Goal: Learn about a topic

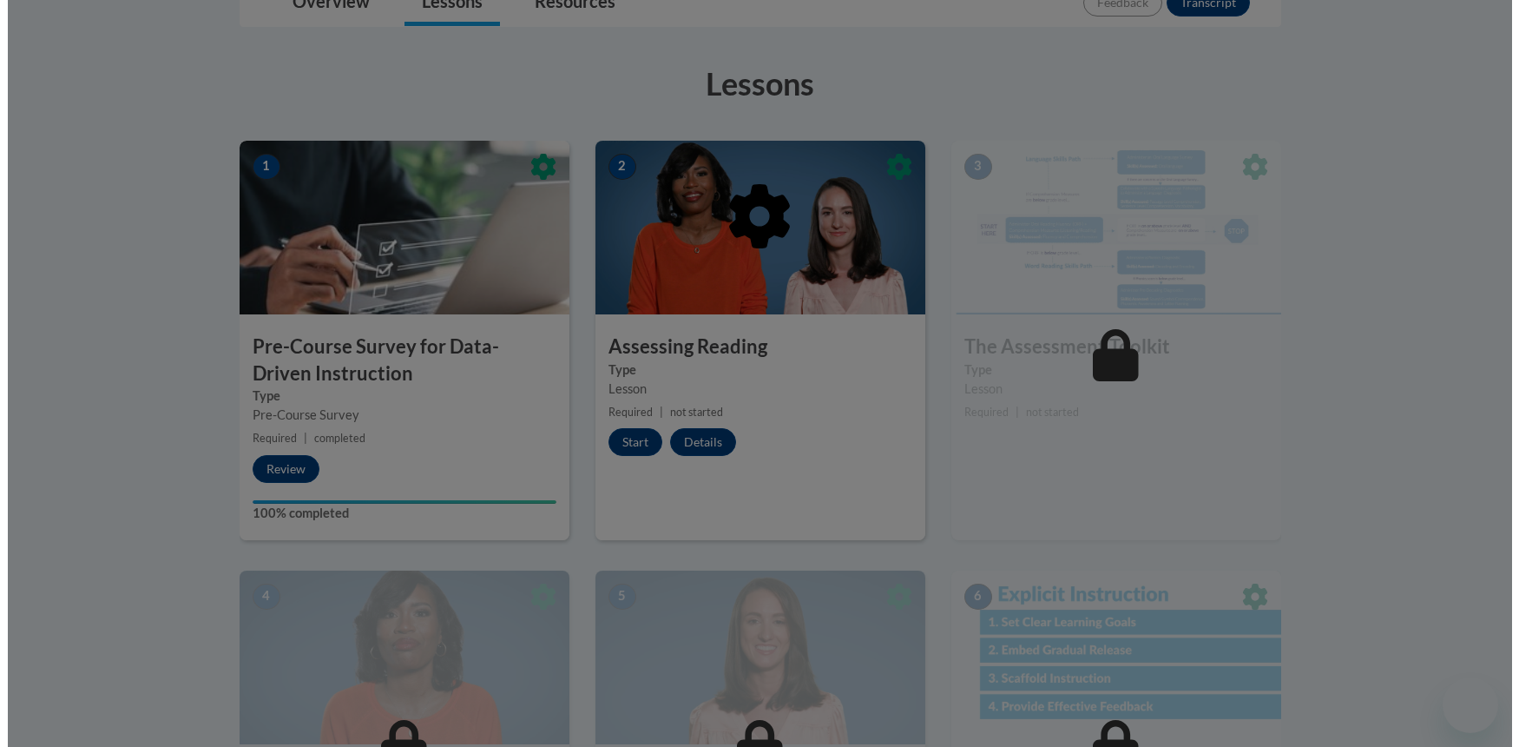
scroll to position [443, 0]
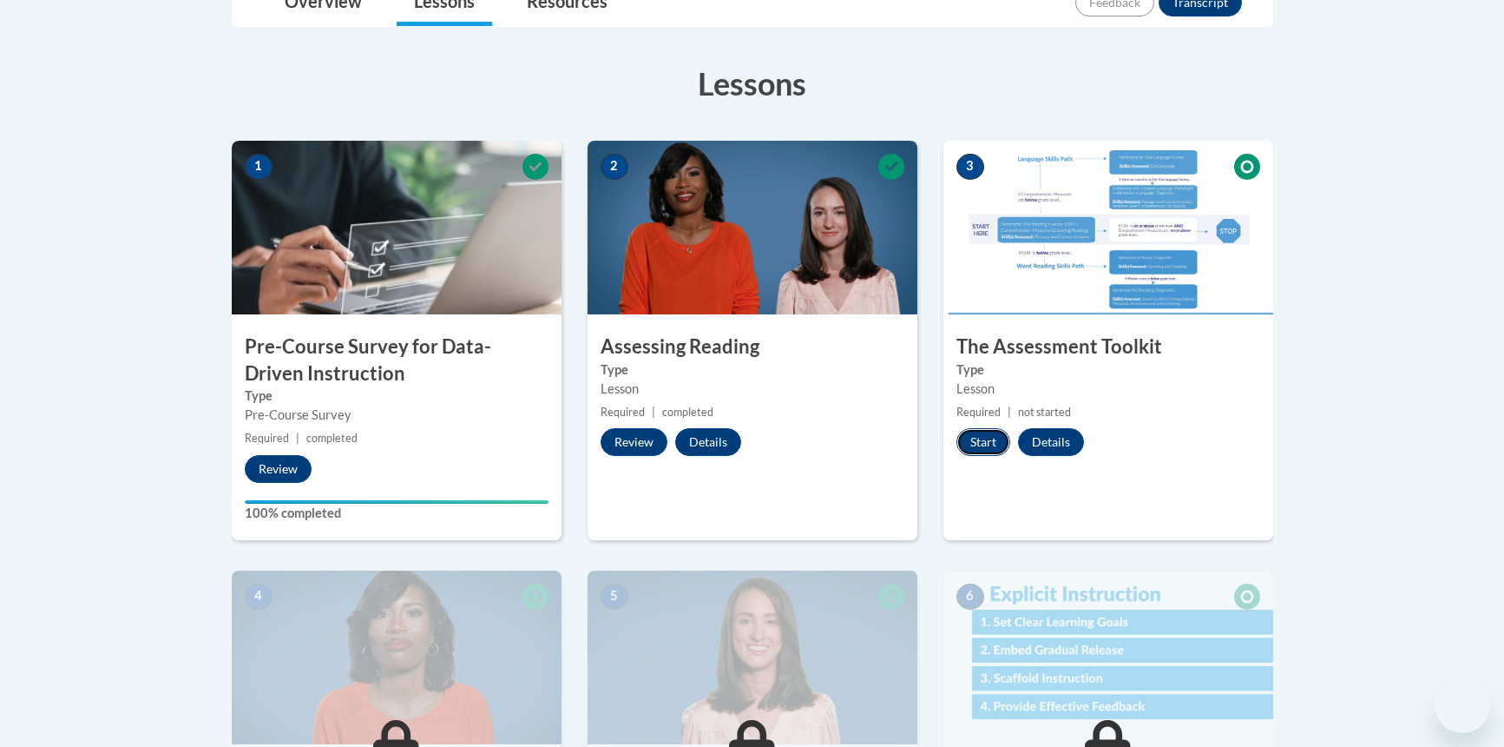
click at [984, 440] on button "Start" at bounding box center [984, 442] width 54 height 28
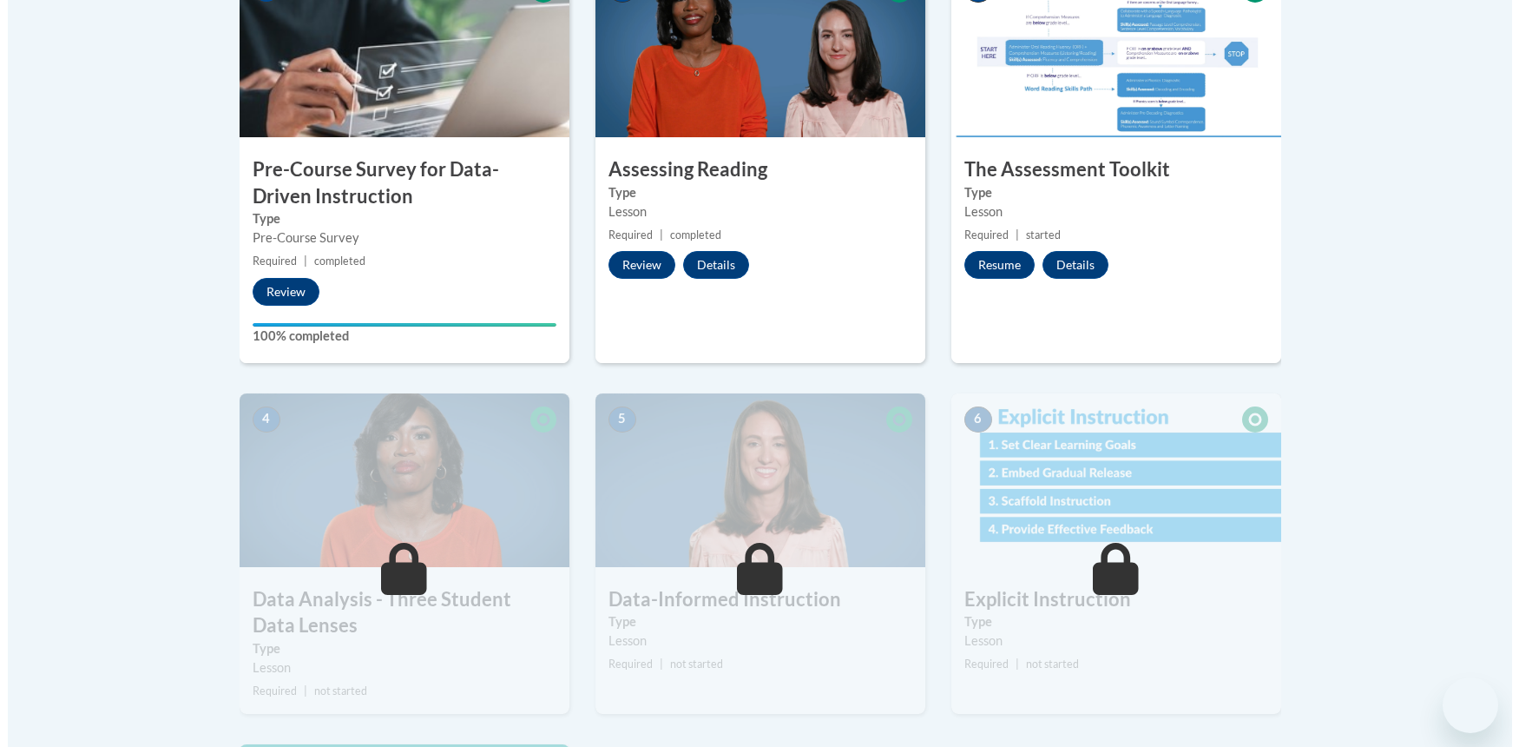
scroll to position [531, 0]
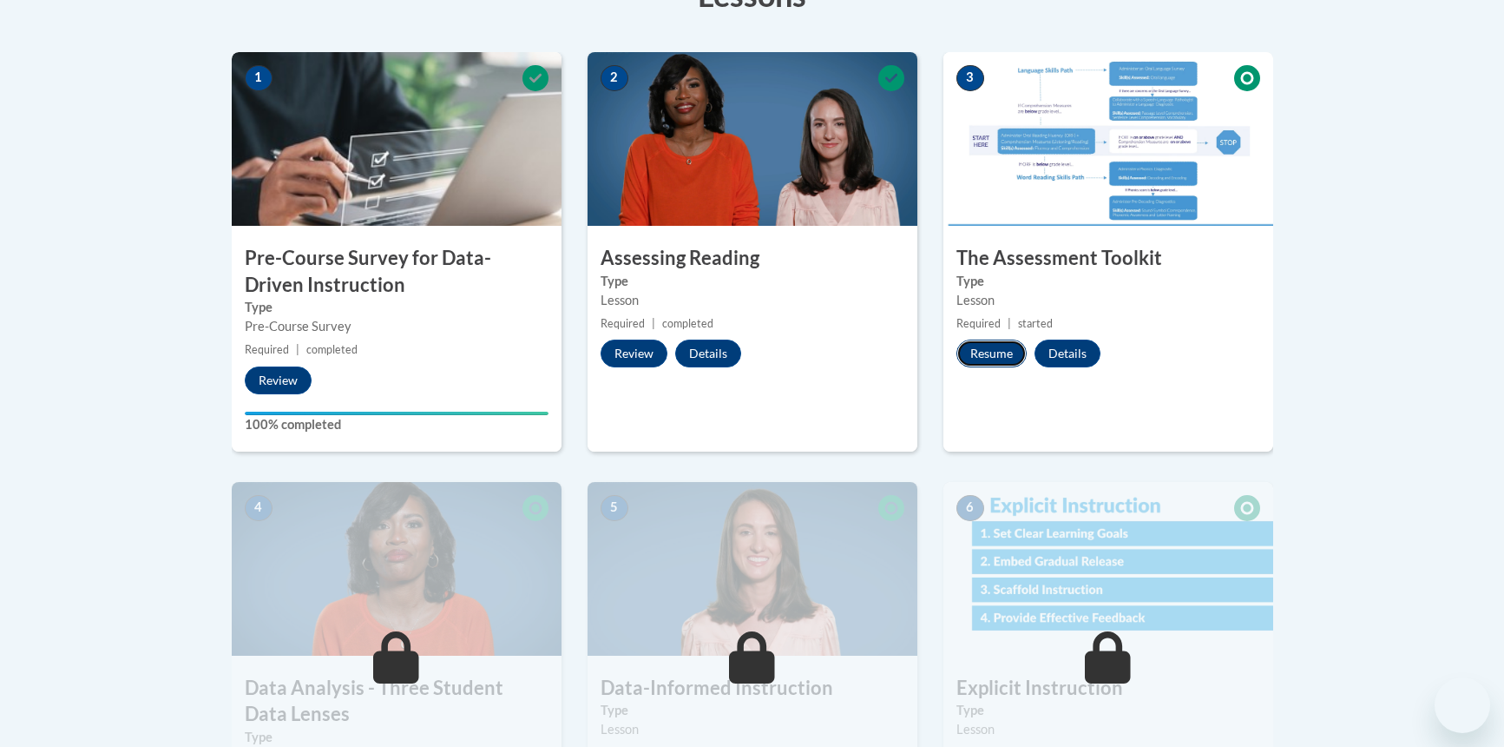
click at [995, 349] on button "Resume" at bounding box center [992, 353] width 70 height 28
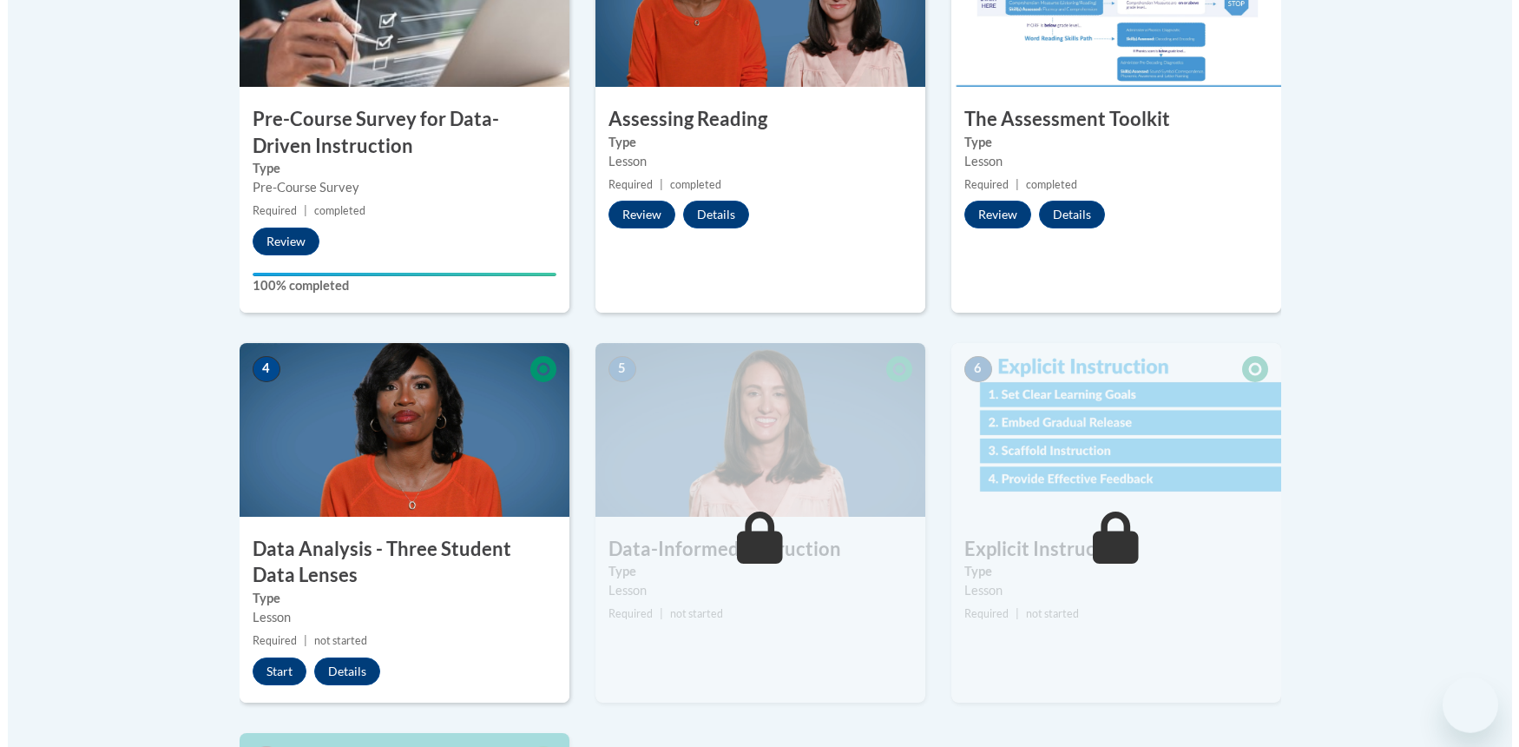
scroll to position [885, 0]
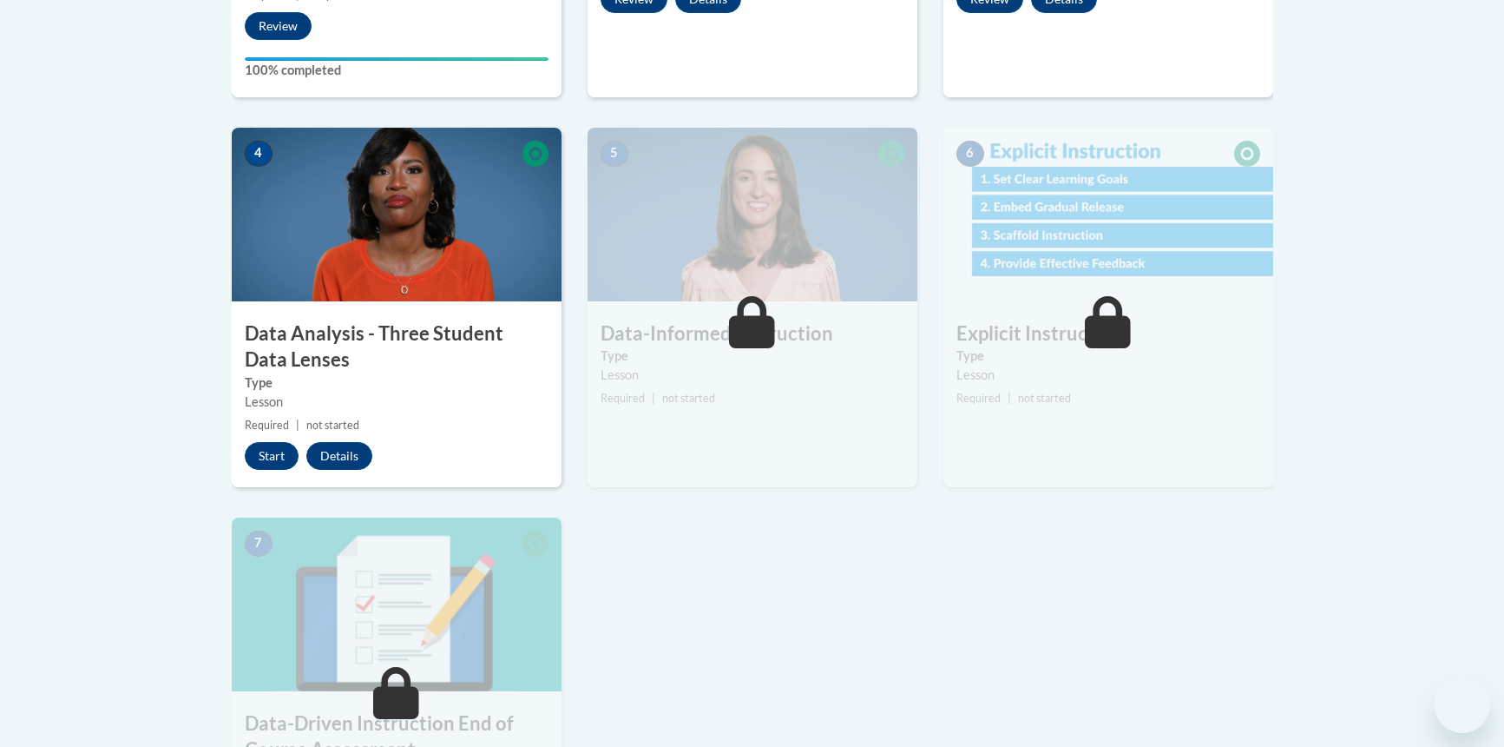
click at [466, 242] on img at bounding box center [397, 215] width 330 height 174
click at [251, 460] on button "Start" at bounding box center [272, 456] width 54 height 28
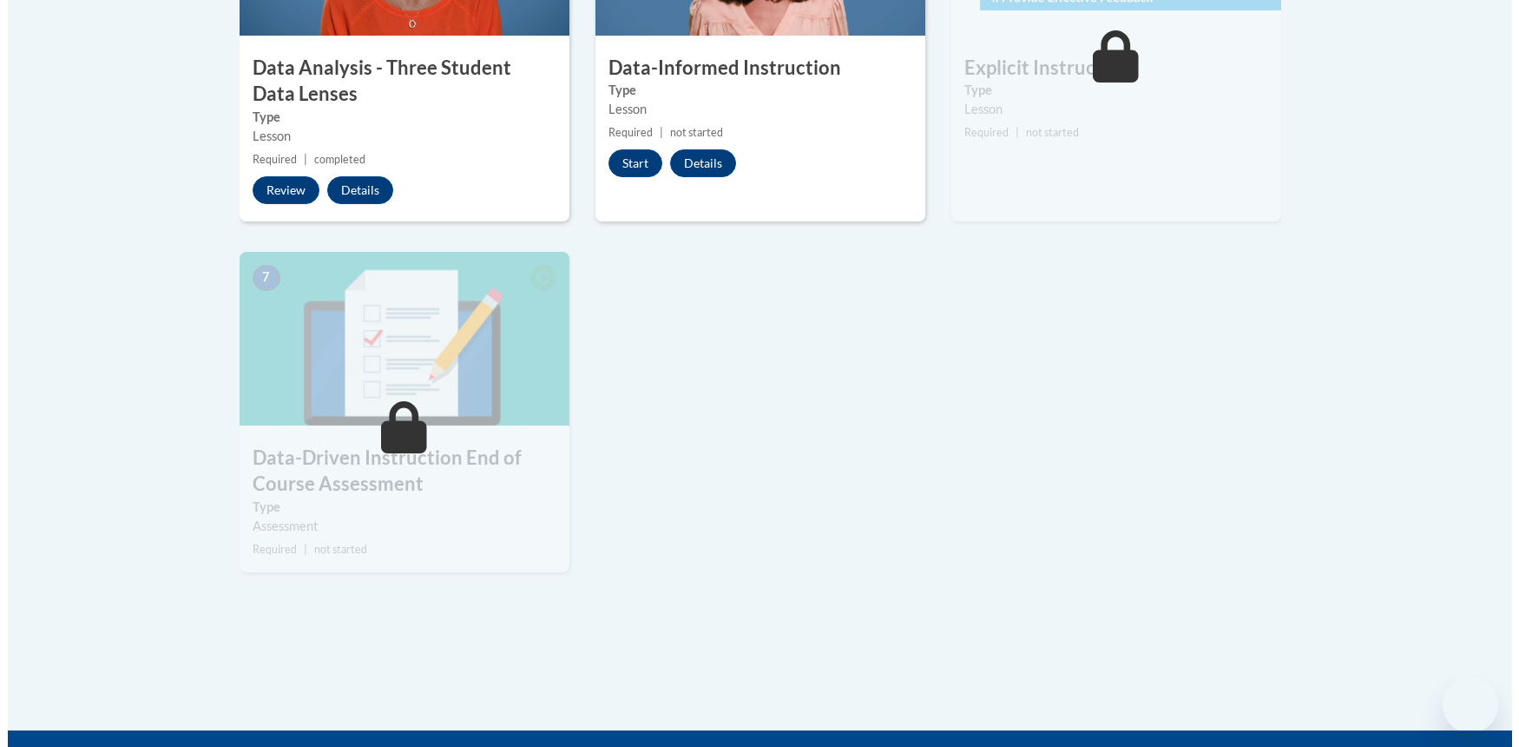
scroll to position [797, 0]
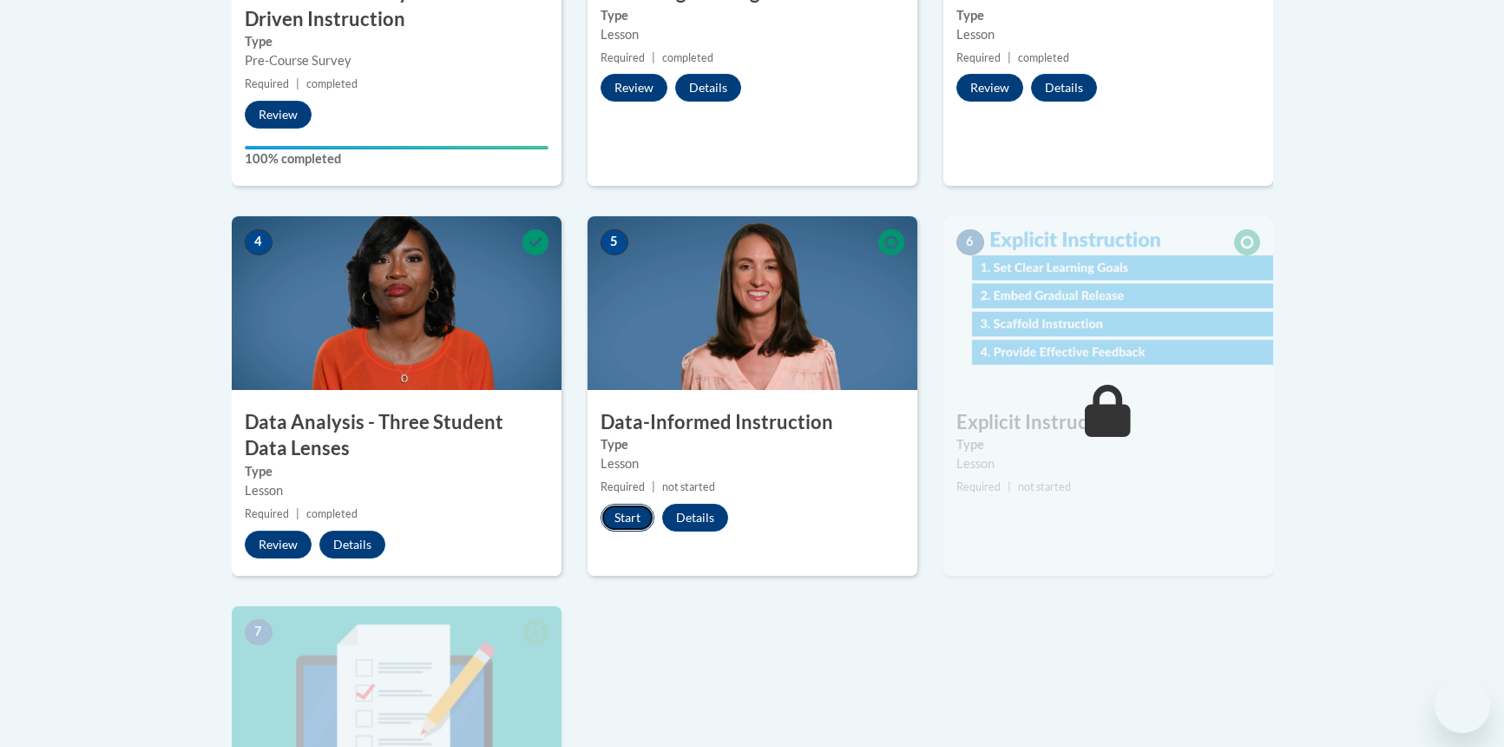
click at [621, 514] on button "Start" at bounding box center [628, 517] width 54 height 28
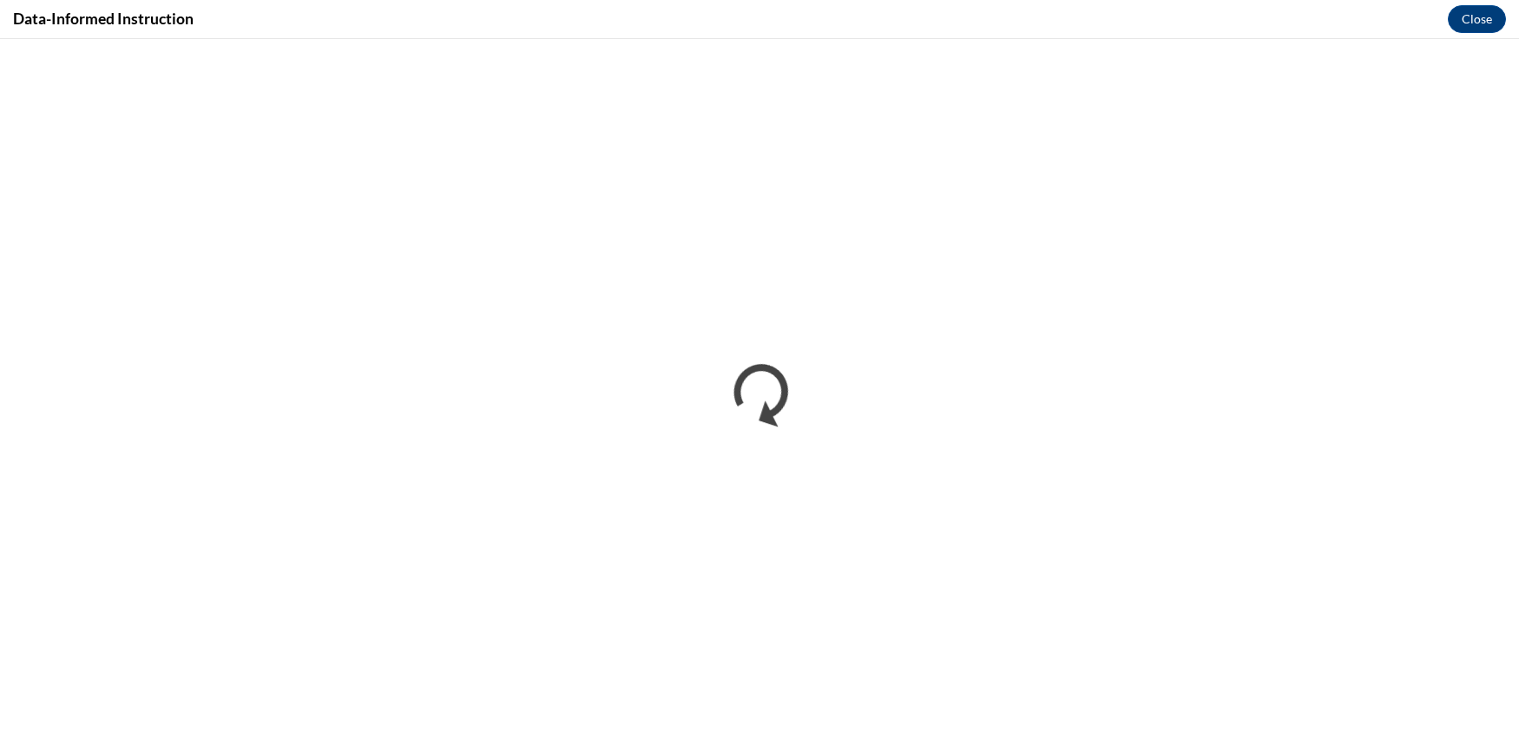
scroll to position [0, 0]
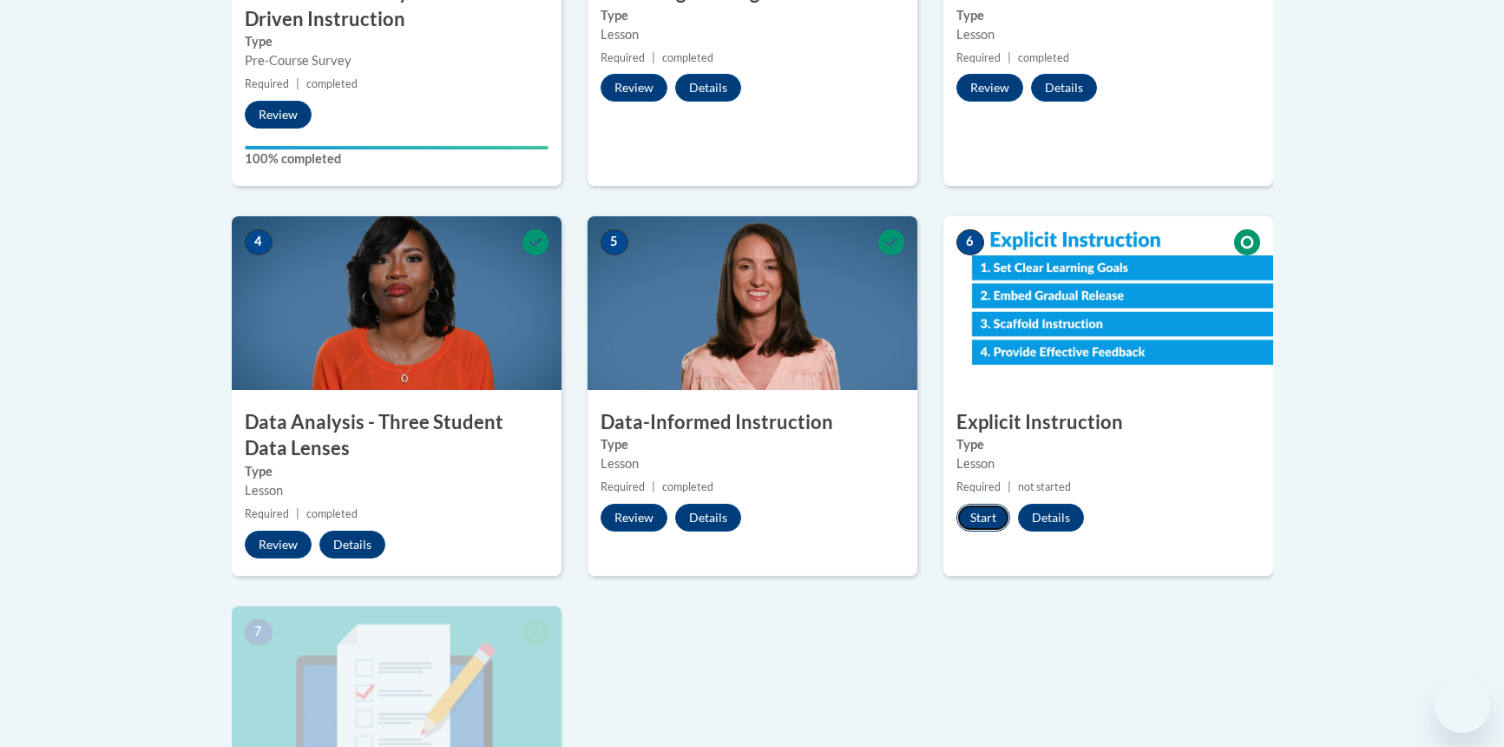
click at [976, 512] on button "Start" at bounding box center [984, 517] width 54 height 28
